Goal: Transaction & Acquisition: Purchase product/service

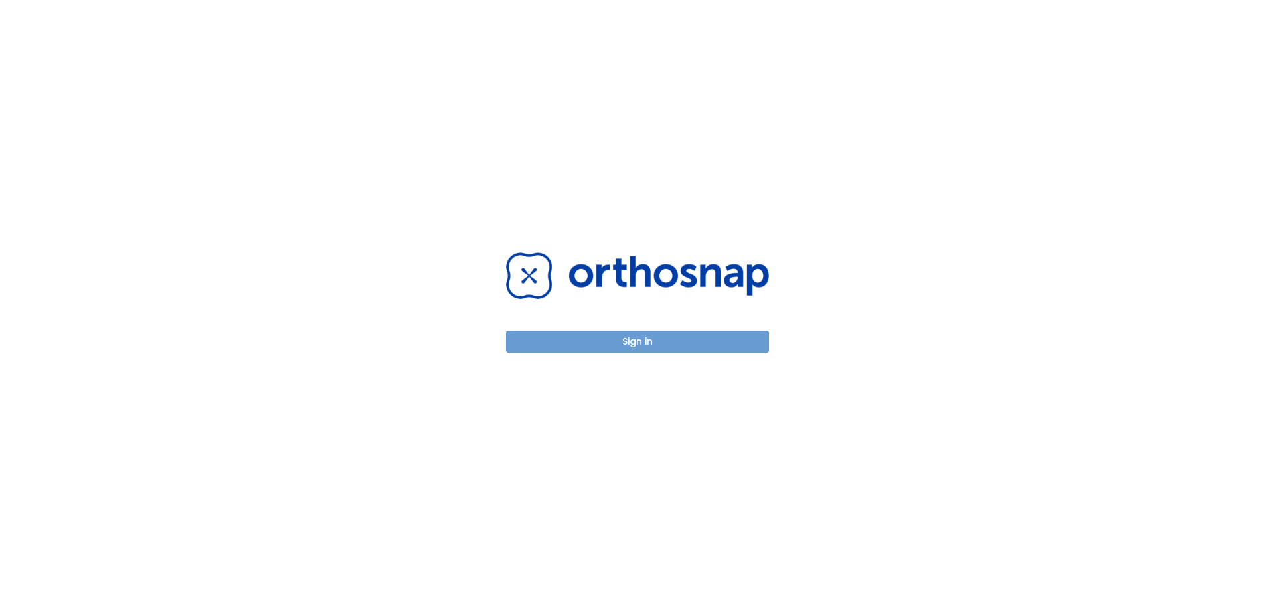
click at [672, 340] on button "Sign in" at bounding box center [637, 342] width 263 height 22
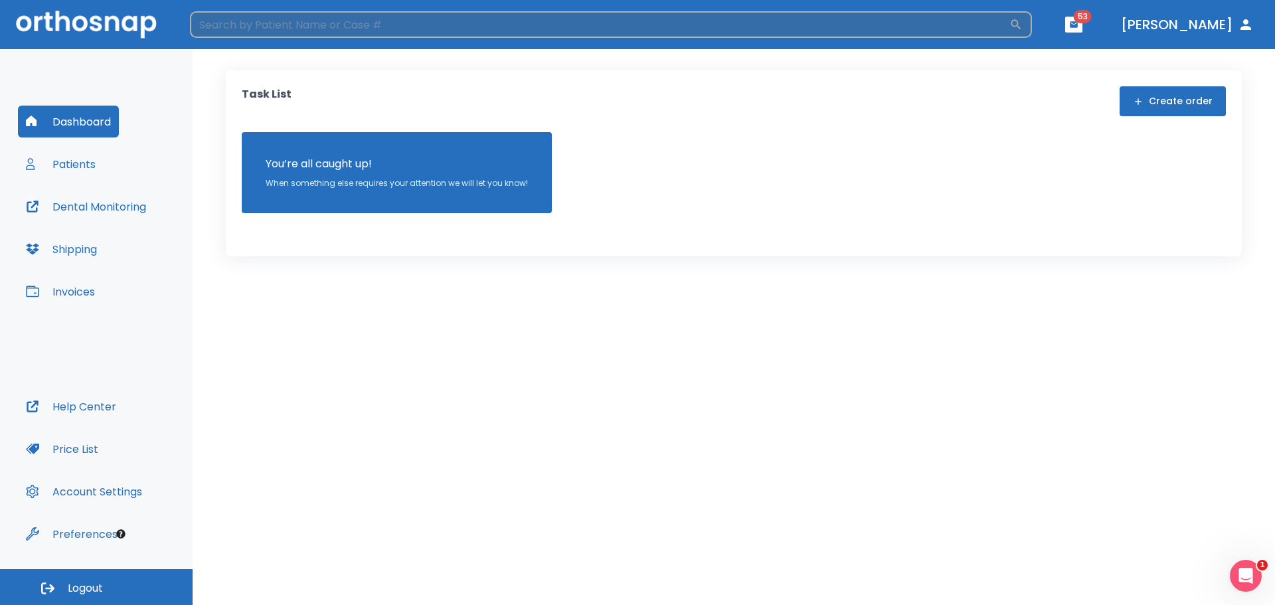
click at [295, 31] on input "search" at bounding box center [599, 24] width 819 height 27
type input "kri"
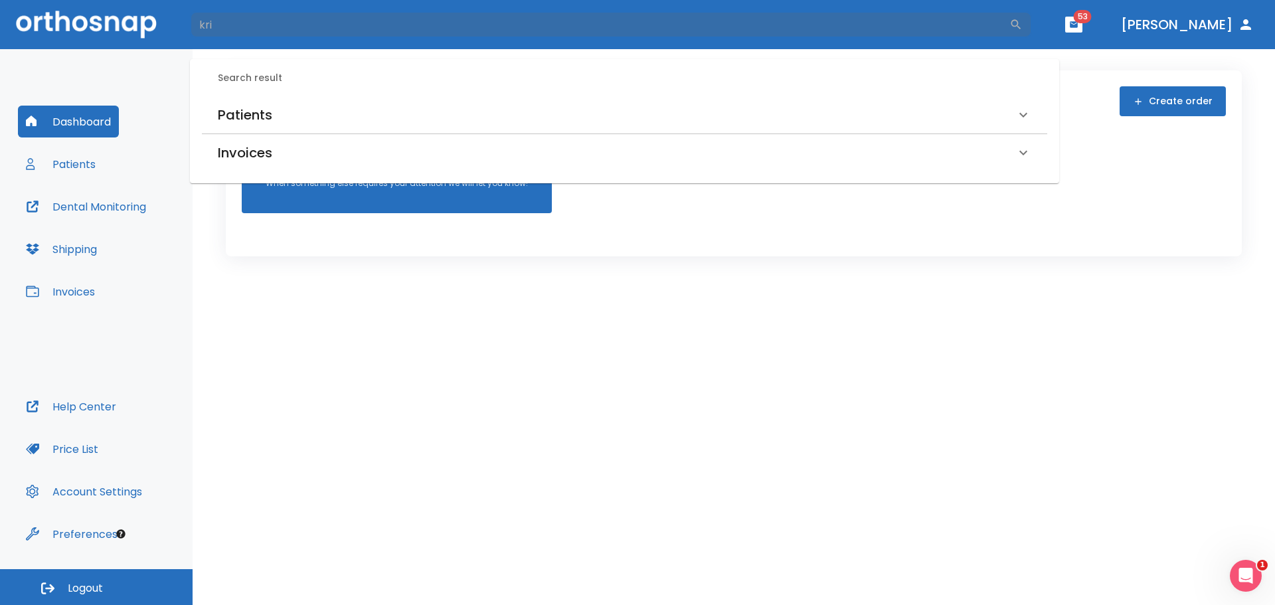
click at [256, 107] on h6 "Patients" at bounding box center [245, 114] width 54 height 21
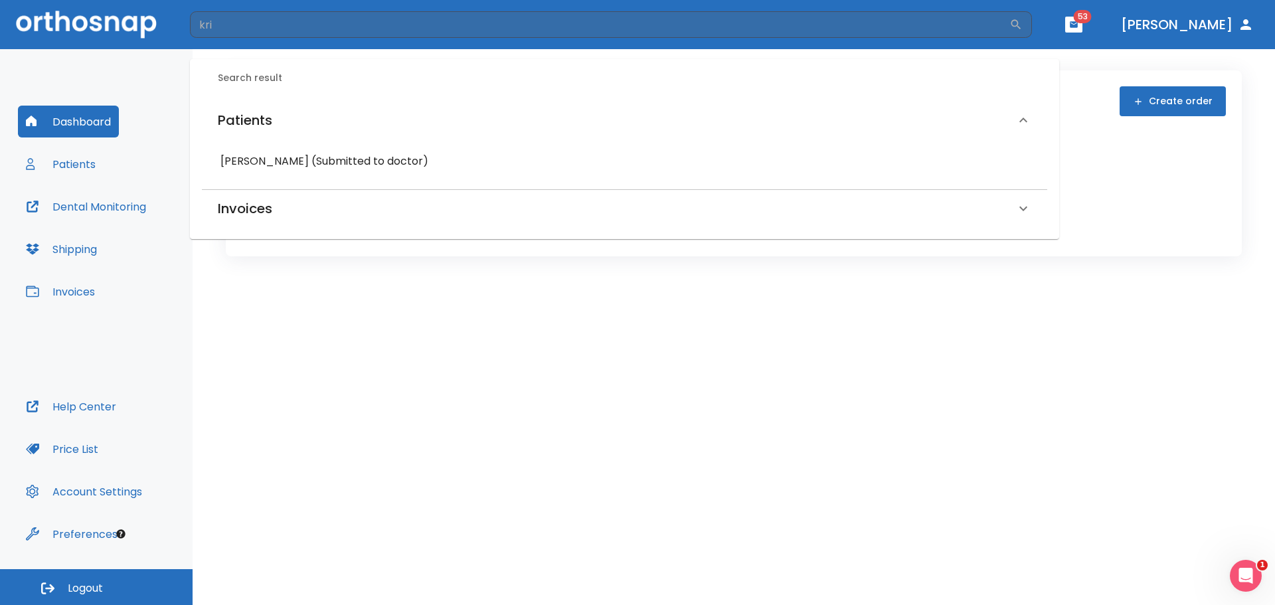
click at [252, 154] on h6 "Krizia Senra (Submitted to doctor)" at bounding box center [624, 161] width 808 height 19
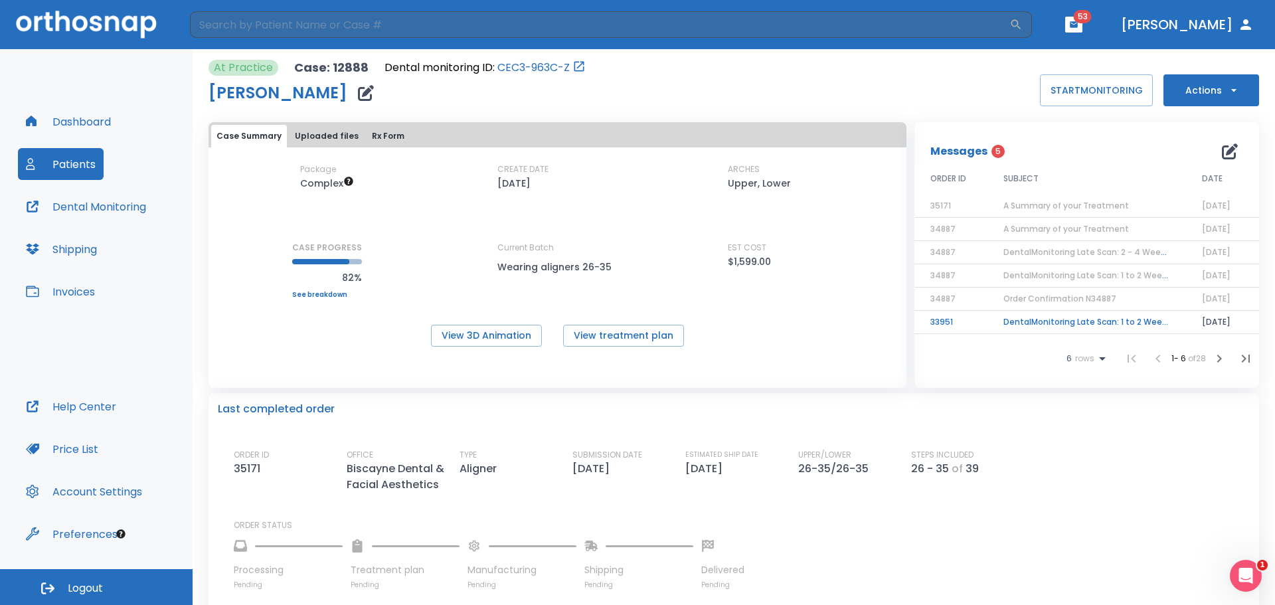
click at [1034, 209] on span "A Summary of your Treatment" at bounding box center [1065, 205] width 125 height 11
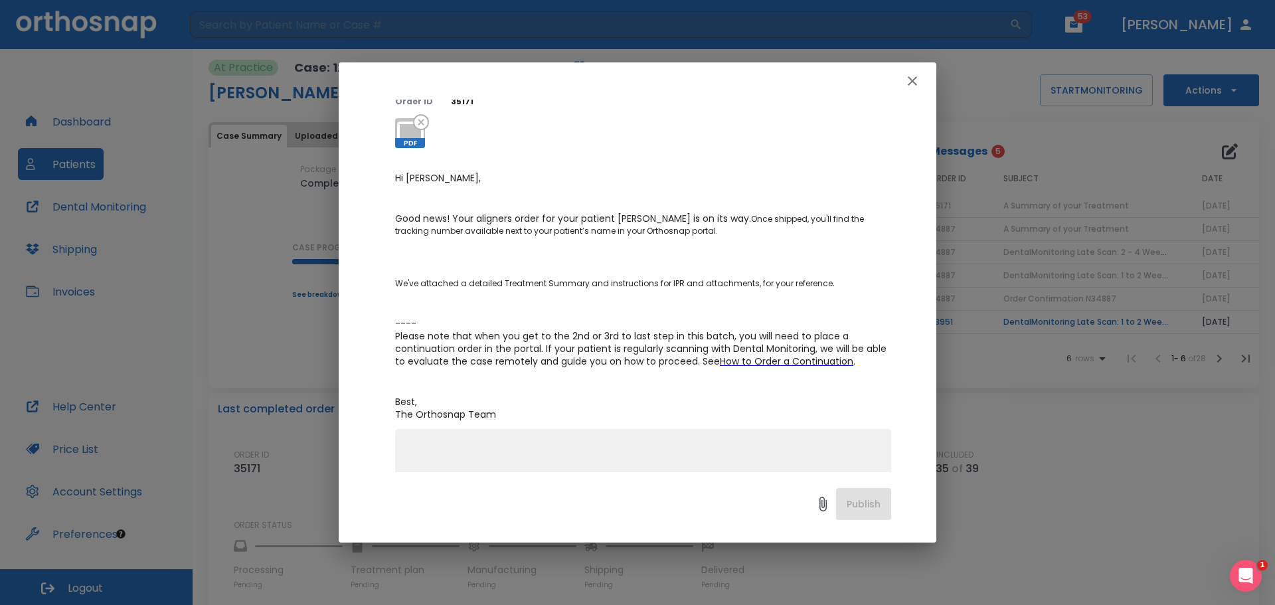
scroll to position [178, 0]
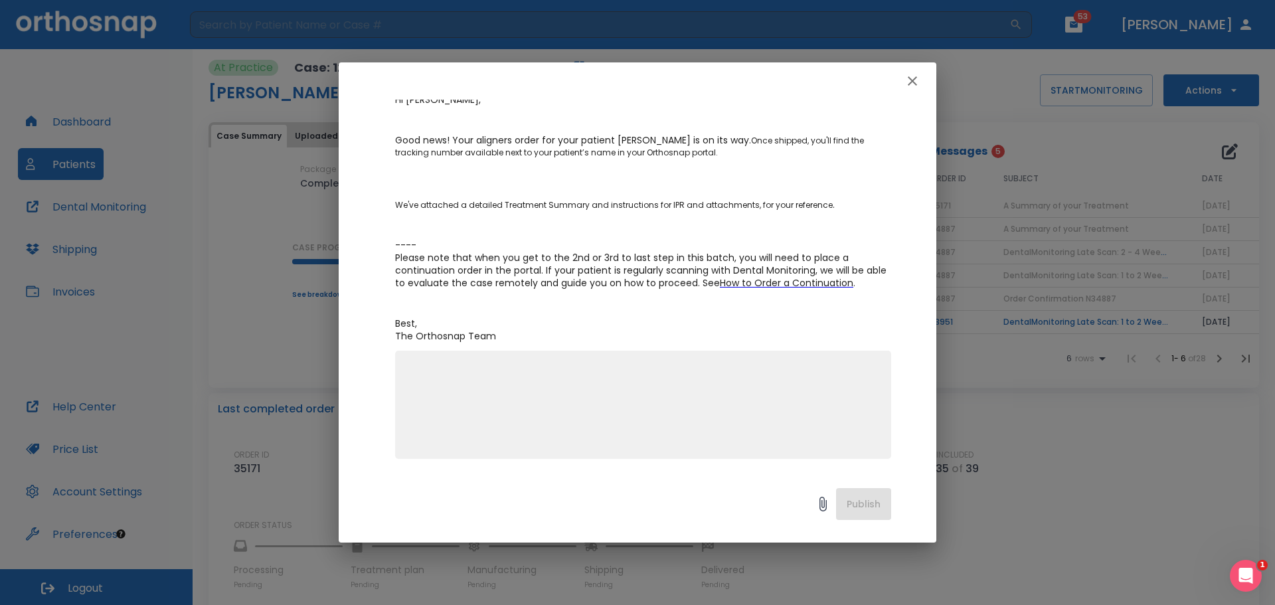
click at [1026, 407] on div "A Summary of your Treatment Author Kilcia De Jesus Date 06/03/25 Order ID 35171…" at bounding box center [637, 302] width 1275 height 605
click at [920, 80] on button "button" at bounding box center [912, 81] width 27 height 27
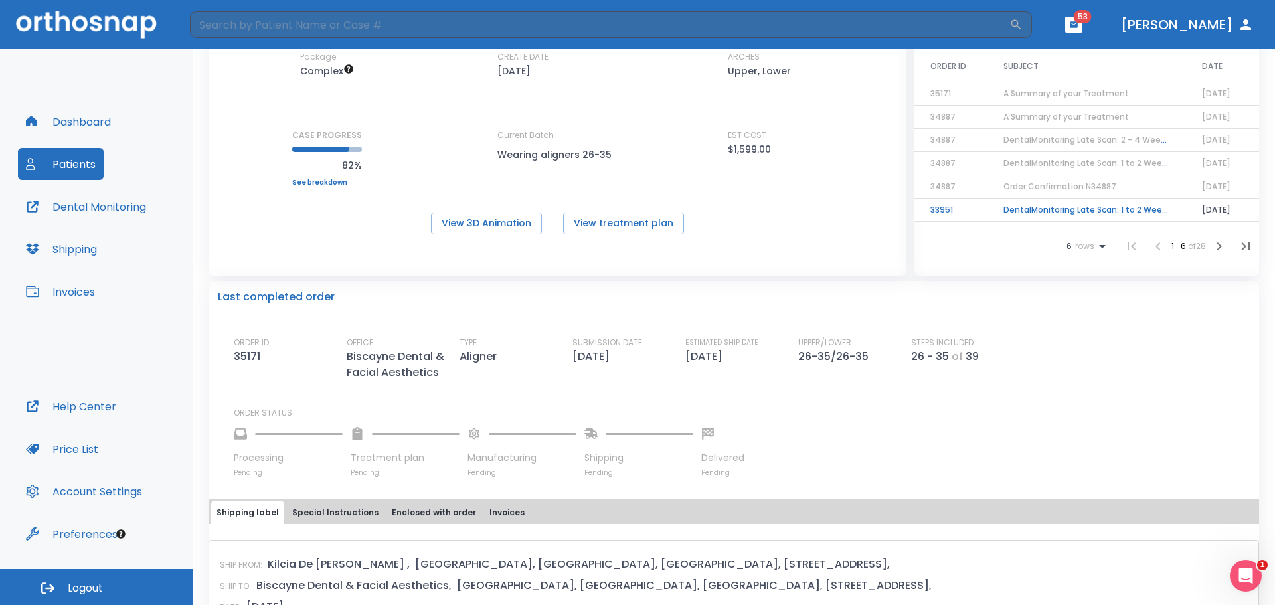
scroll to position [0, 0]
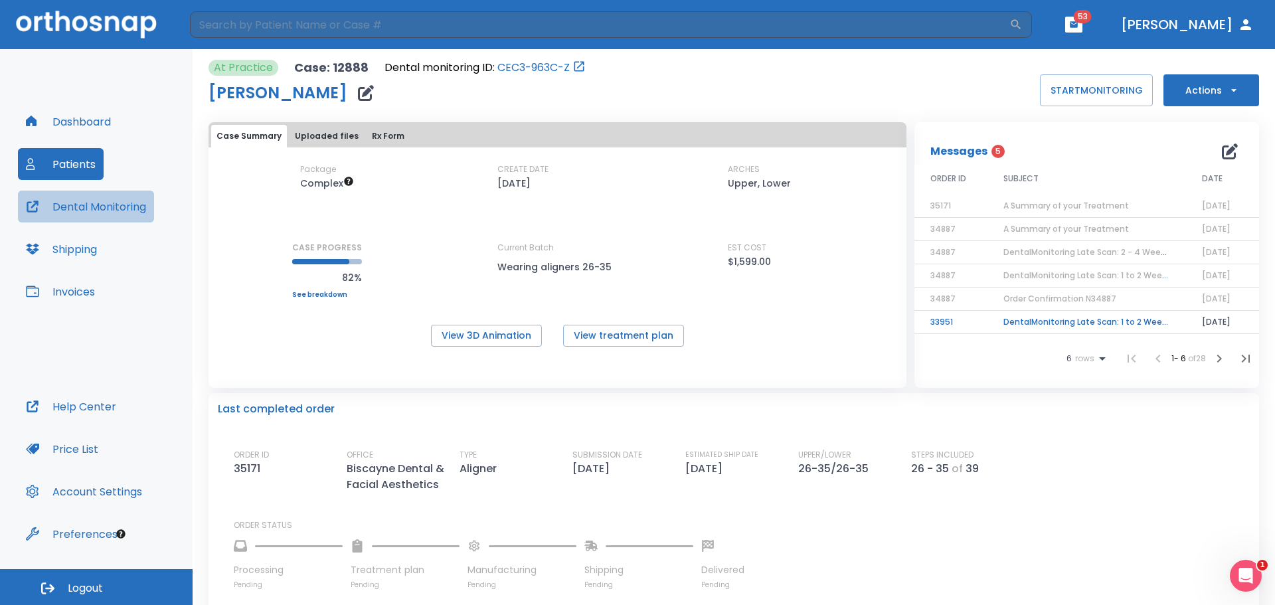
click at [144, 210] on button "Dental Monitoring" at bounding box center [86, 207] width 136 height 32
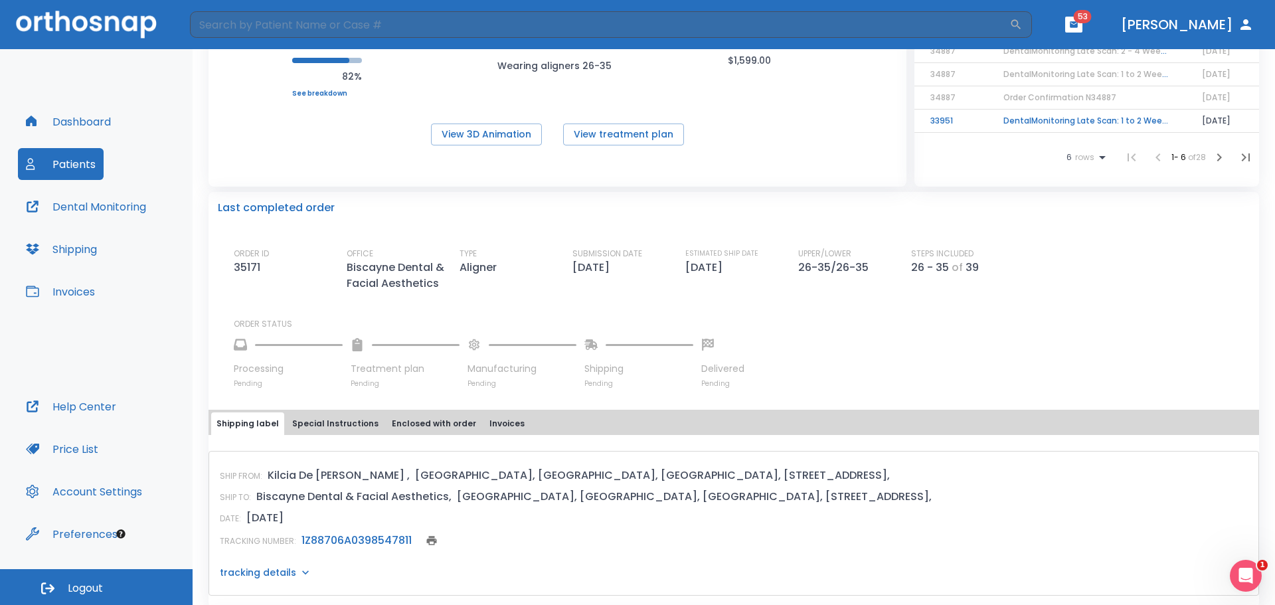
scroll to position [66, 0]
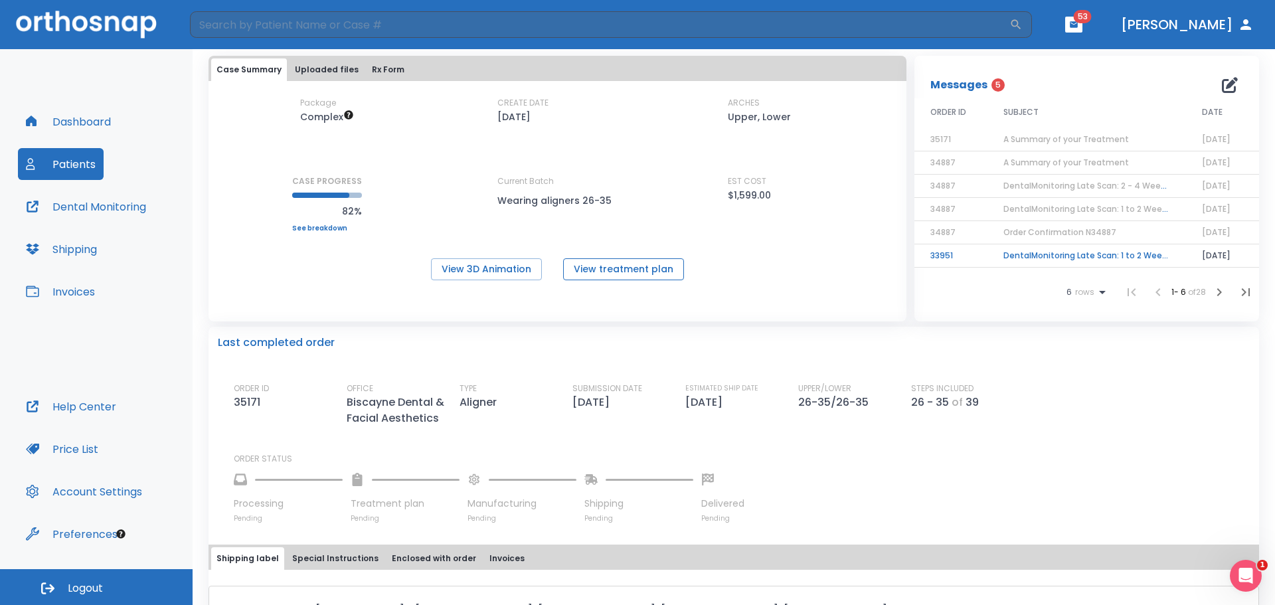
click at [651, 272] on button "View treatment plan" at bounding box center [623, 269] width 121 height 22
click at [522, 275] on button "View 3D Animation" at bounding box center [486, 269] width 111 height 22
click at [129, 217] on button "Dental Monitoring" at bounding box center [86, 207] width 136 height 32
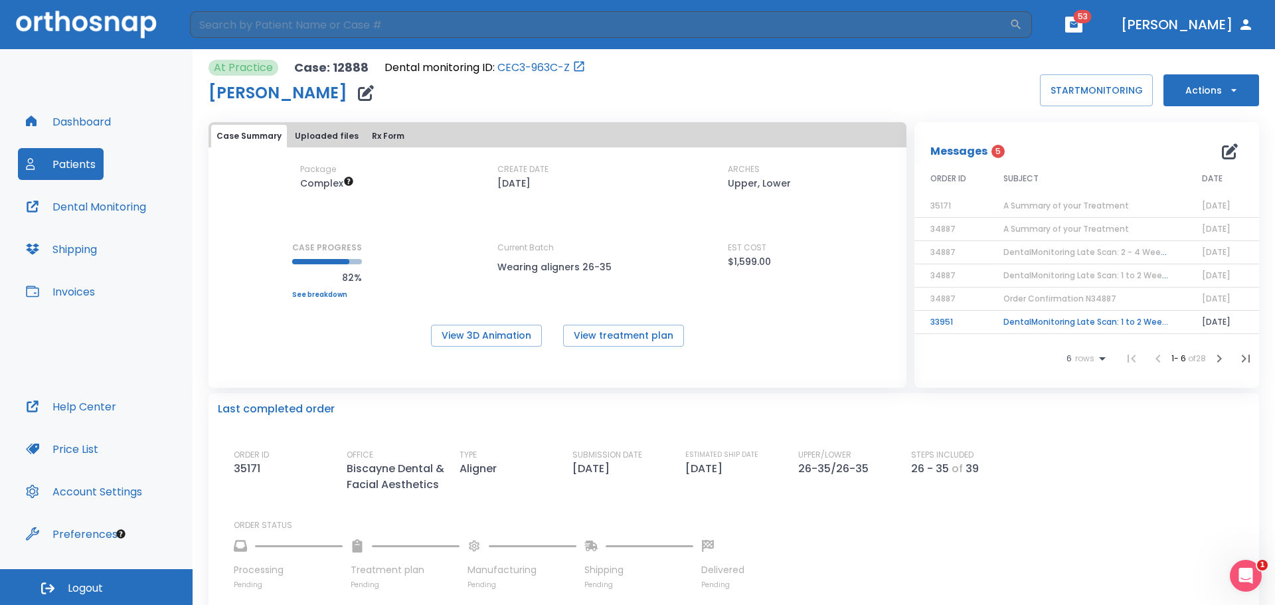
click at [1227, 91] on icon "button" at bounding box center [1233, 90] width 13 height 13
click at [1193, 202] on li "Order Next Aligners" at bounding box center [1203, 194] width 96 height 33
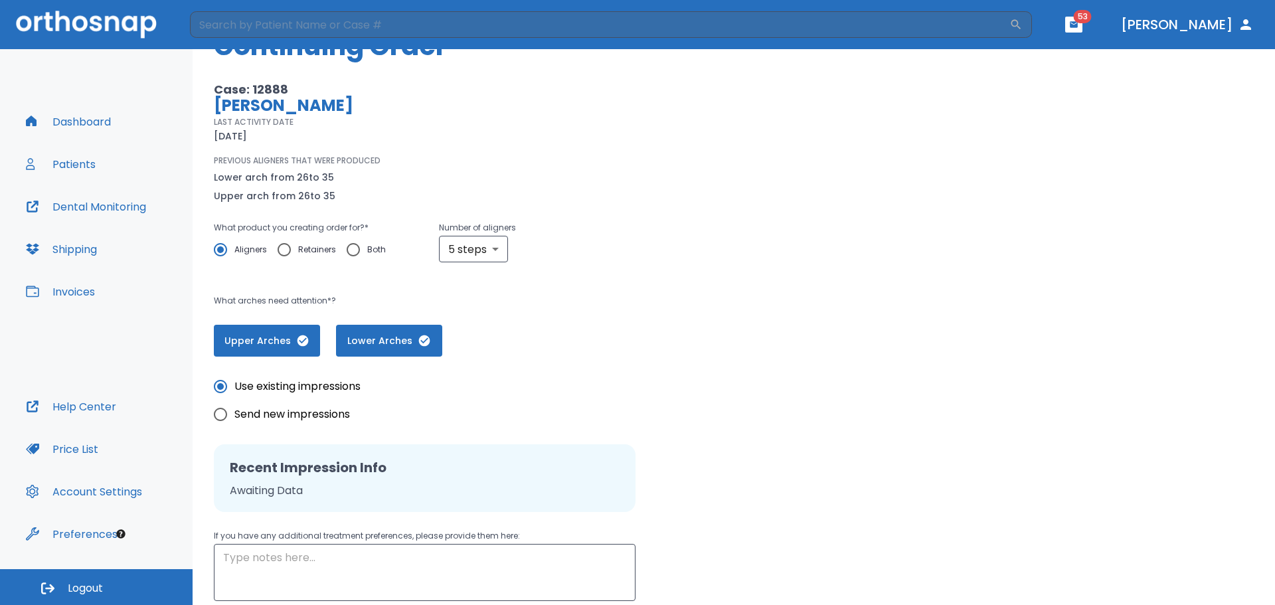
scroll to position [171, 0]
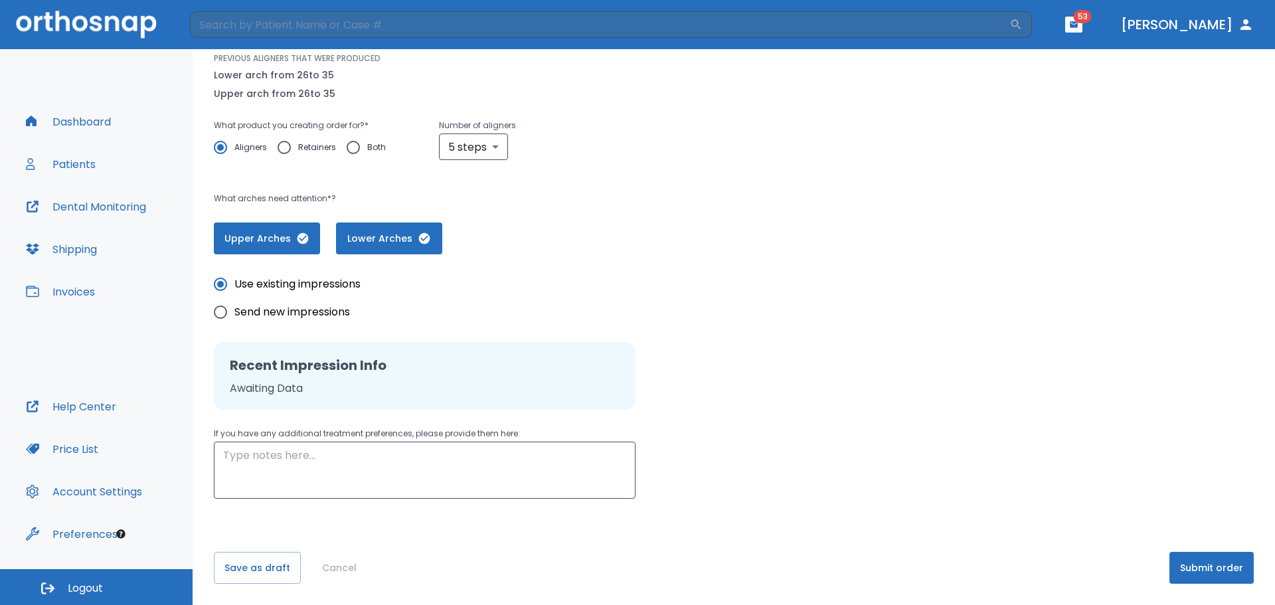
click at [1206, 574] on button "Submit order" at bounding box center [1211, 568] width 84 height 32
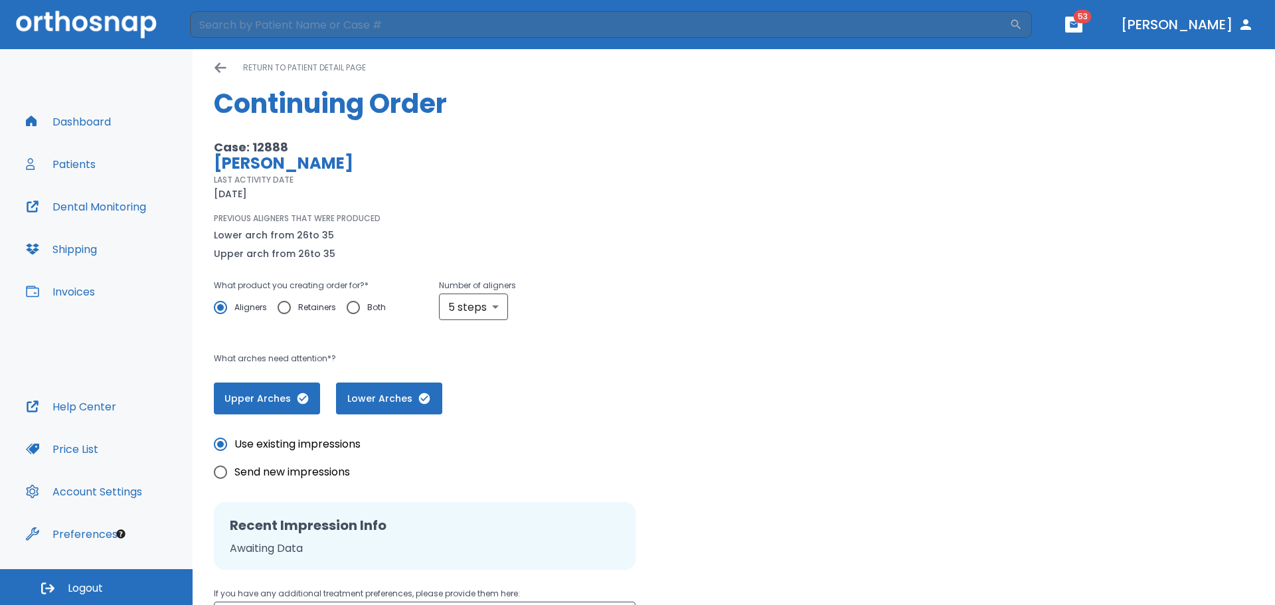
scroll to position [0, 0]
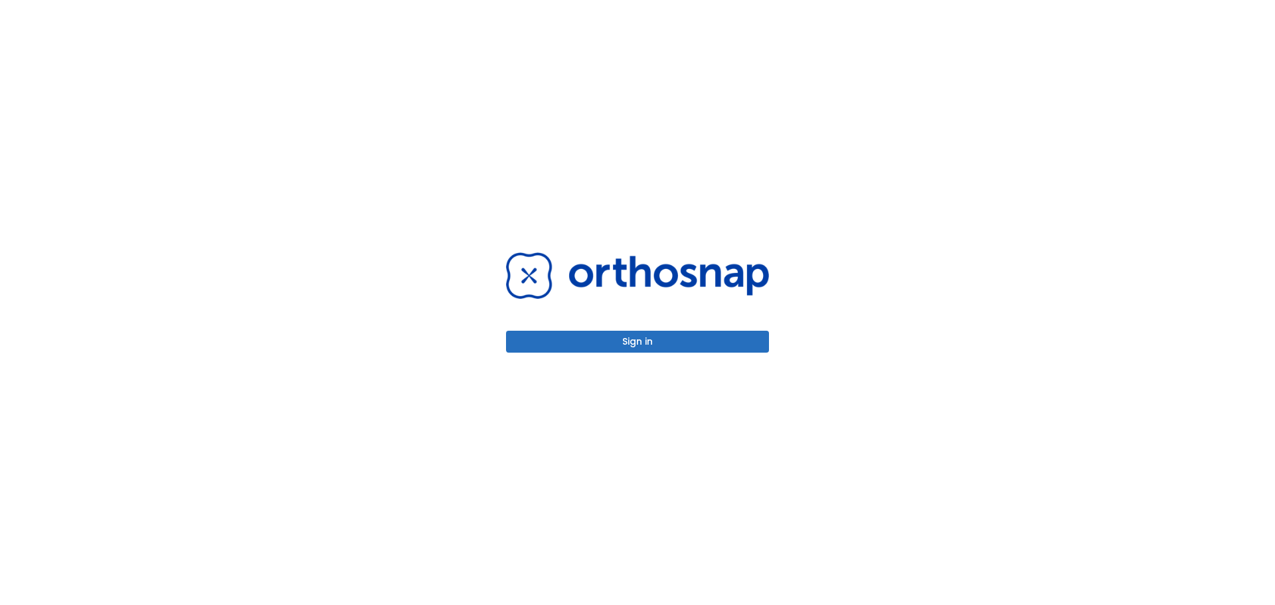
click at [573, 335] on button "Sign in" at bounding box center [637, 342] width 263 height 22
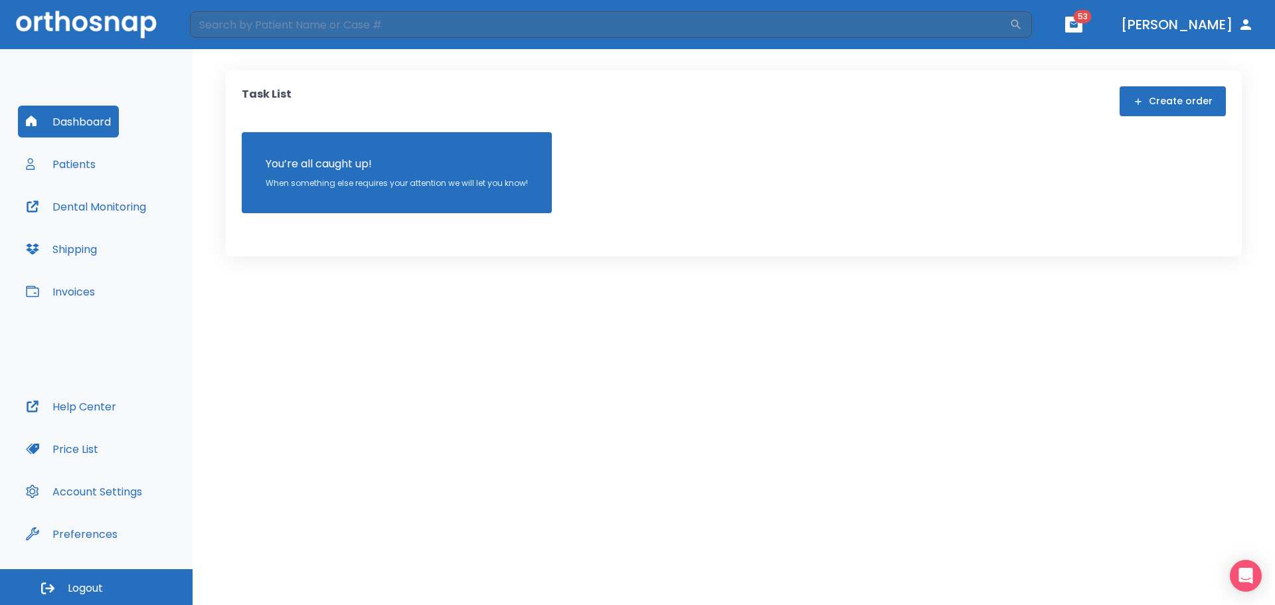
click at [397, 32] on input "search" at bounding box center [599, 24] width 819 height 27
type input "eth"
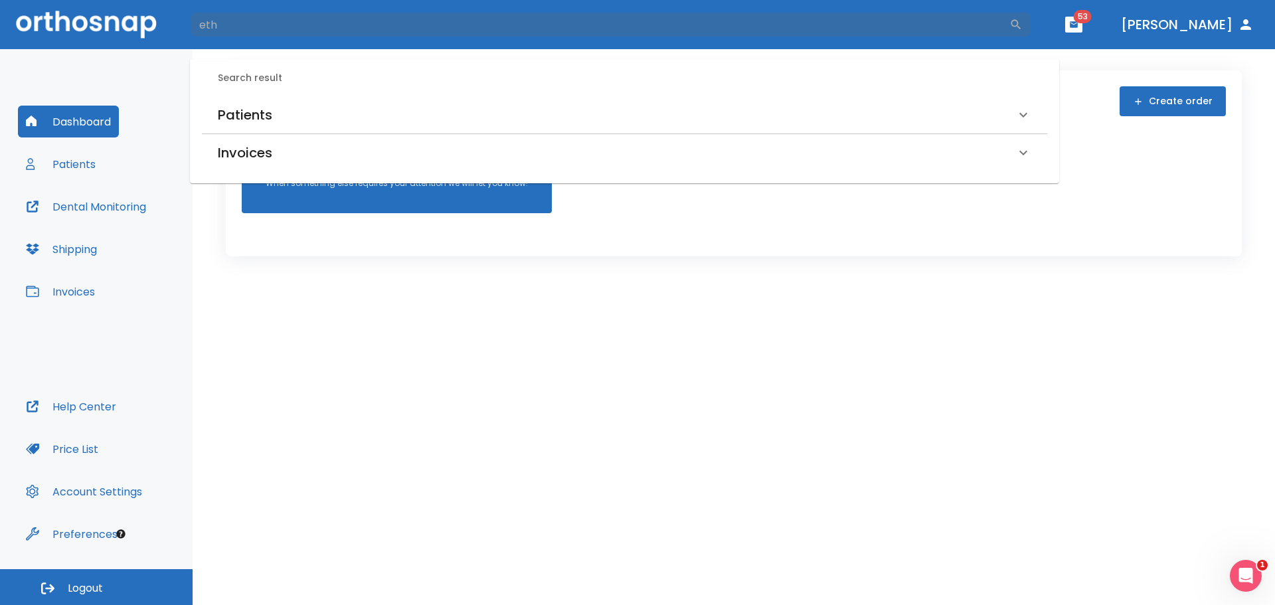
click at [248, 123] on h6 "Patients" at bounding box center [245, 114] width 54 height 21
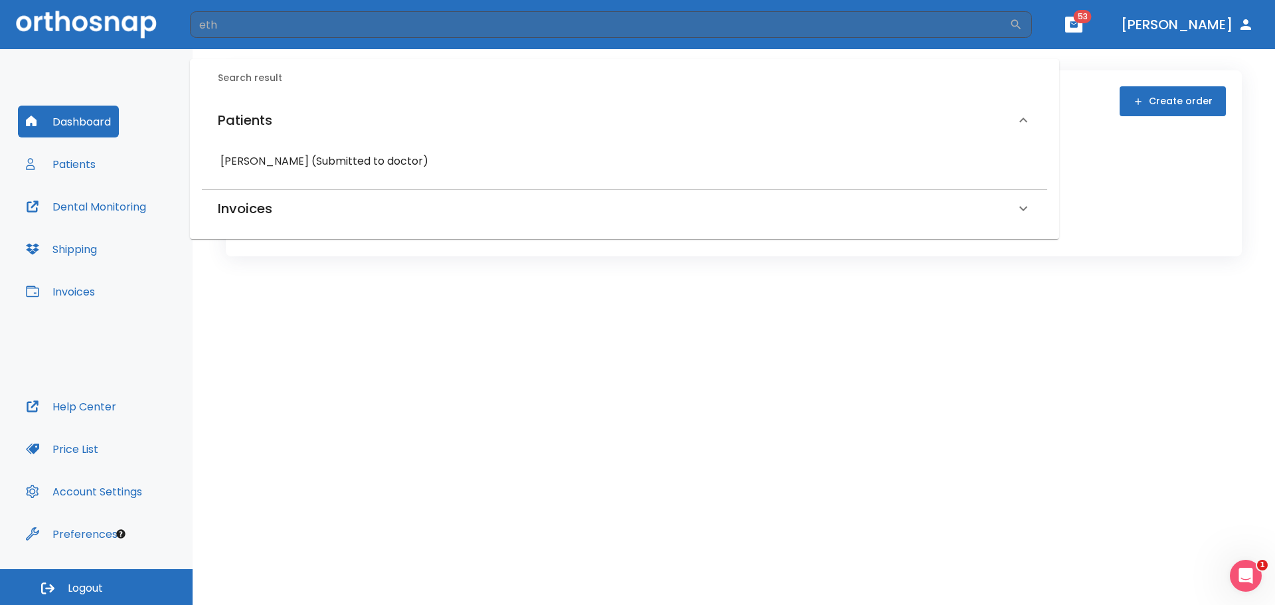
click at [244, 166] on h6 "Ethan Schimko (Submitted to doctor)" at bounding box center [624, 161] width 808 height 19
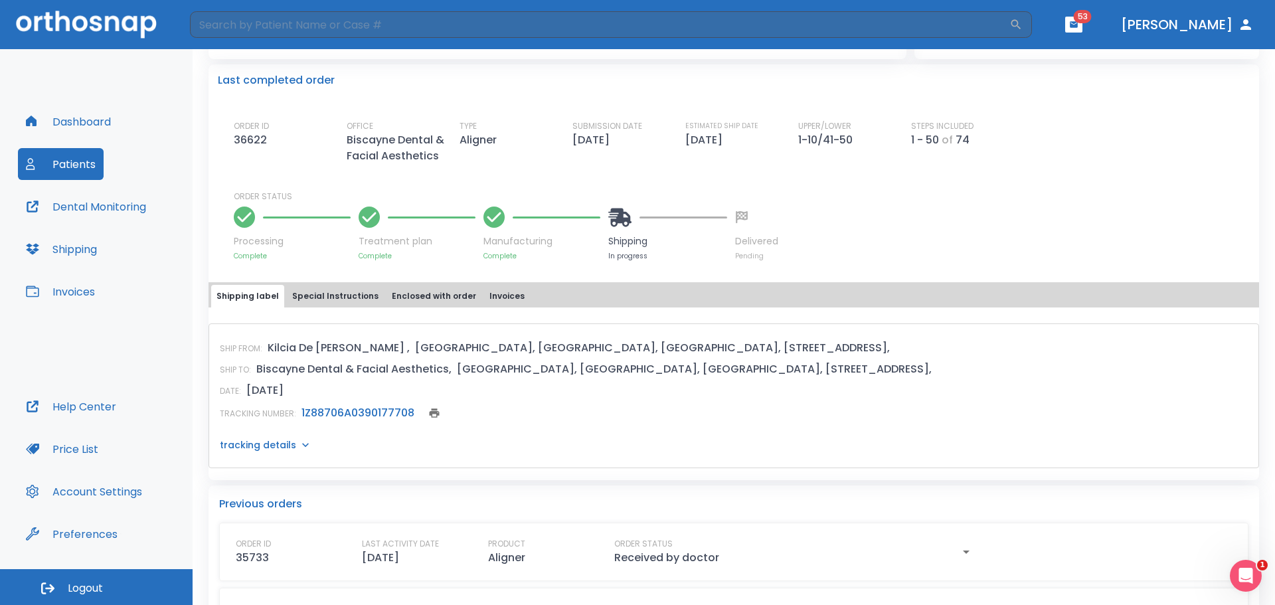
scroll to position [332, 0]
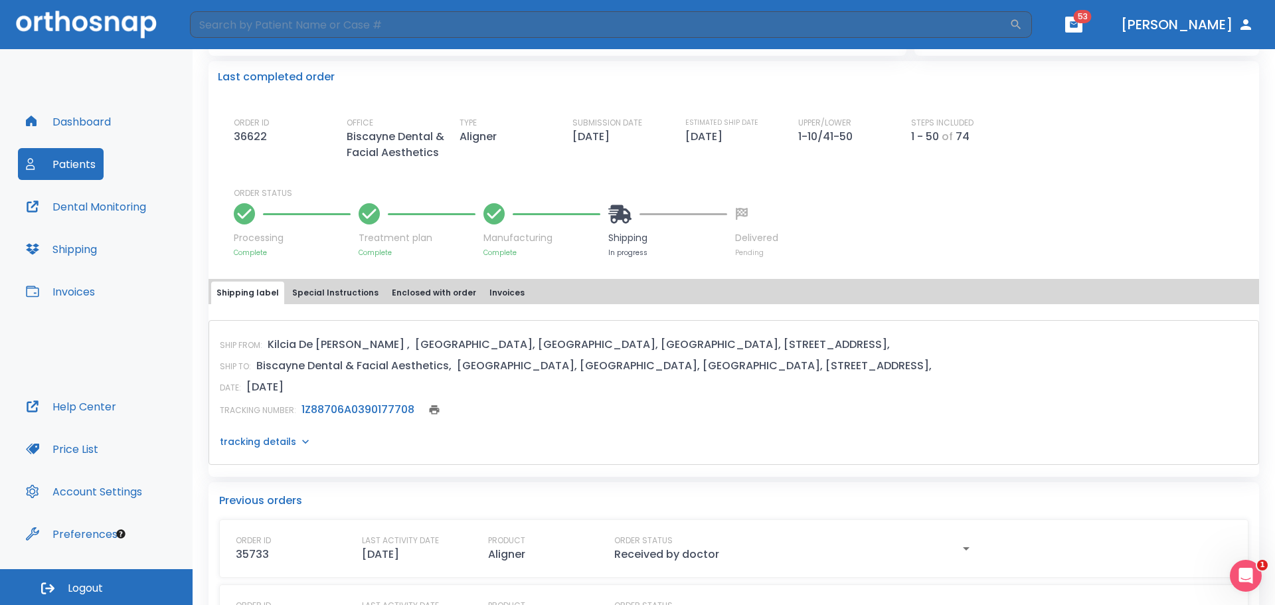
click at [364, 412] on link "1Z88706A0390177708" at bounding box center [357, 409] width 113 height 15
click at [48, 125] on button "Dashboard" at bounding box center [68, 122] width 101 height 32
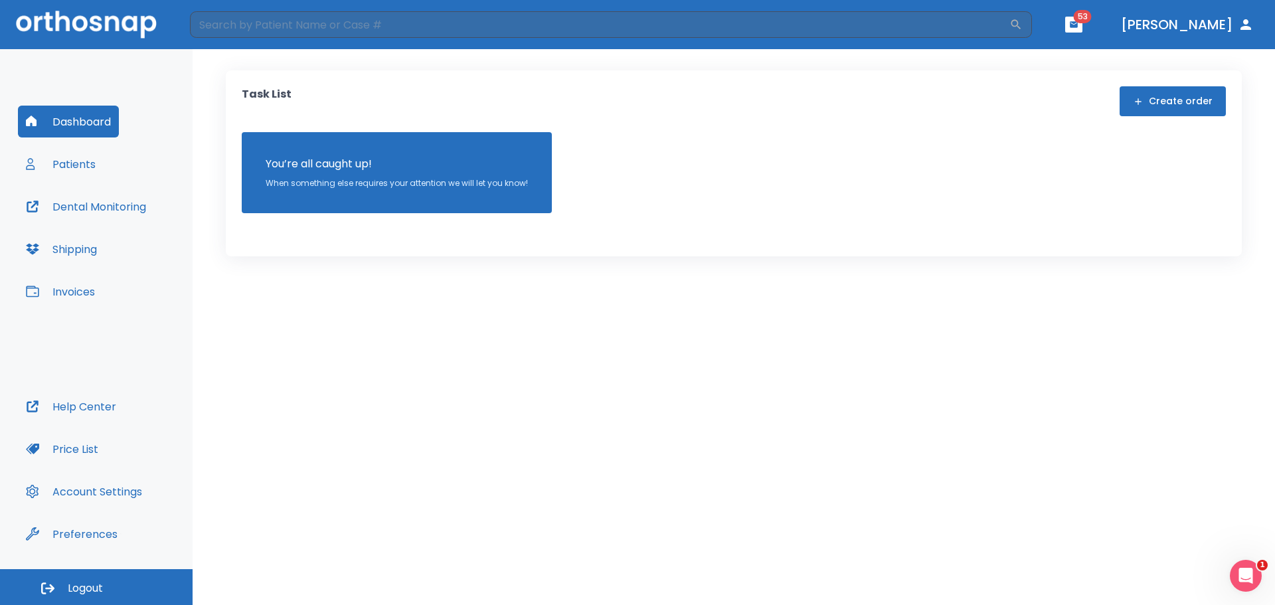
click at [591, 260] on div "Task List Create order You’re all caught up! When something else requires your …" at bounding box center [734, 327] width 1082 height 556
